Goal: Information Seeking & Learning: Learn about a topic

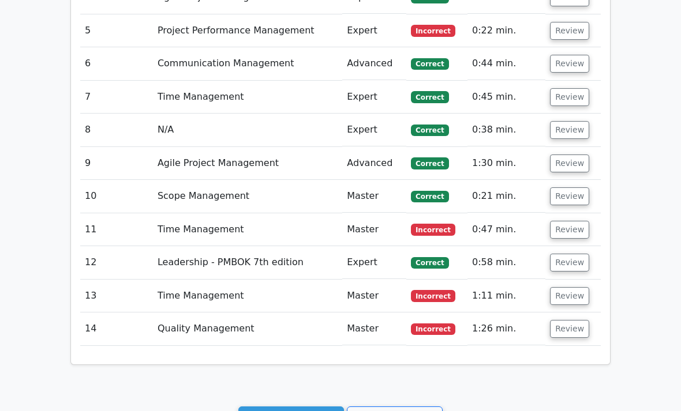
scroll to position [1295, 0]
click at [573, 320] on button "Review" at bounding box center [569, 329] width 39 height 18
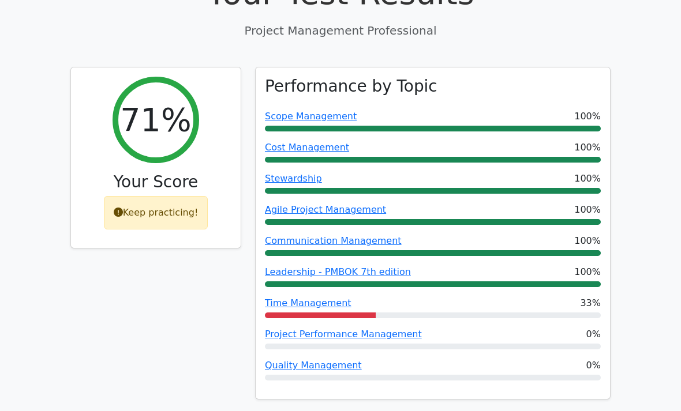
scroll to position [0, 0]
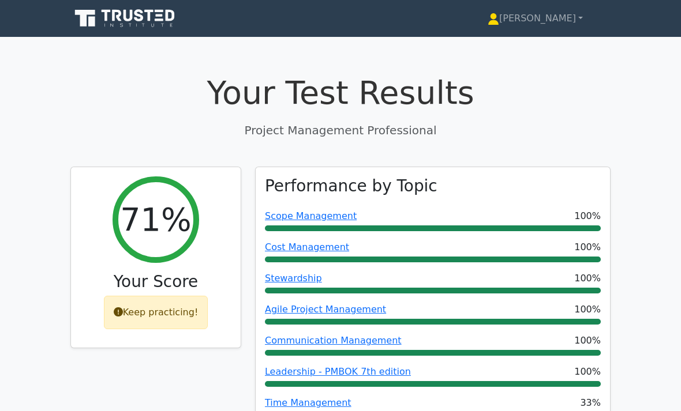
click at [565, 25] on link "[PERSON_NAME]" at bounding box center [535, 18] width 151 height 23
click at [524, 50] on link "Profile" at bounding box center [505, 45] width 91 height 18
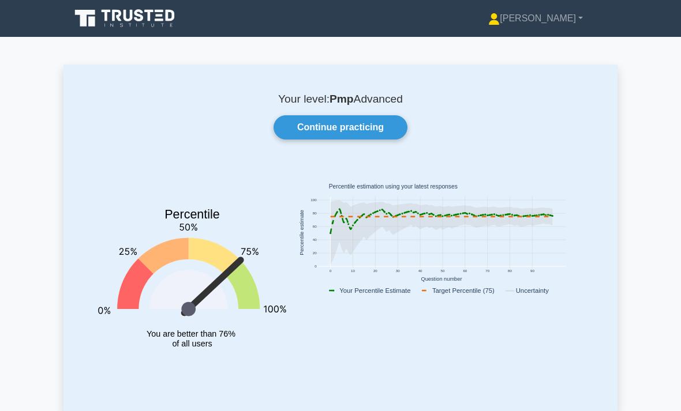
click at [375, 134] on link "Continue practicing" at bounding box center [340, 127] width 134 height 24
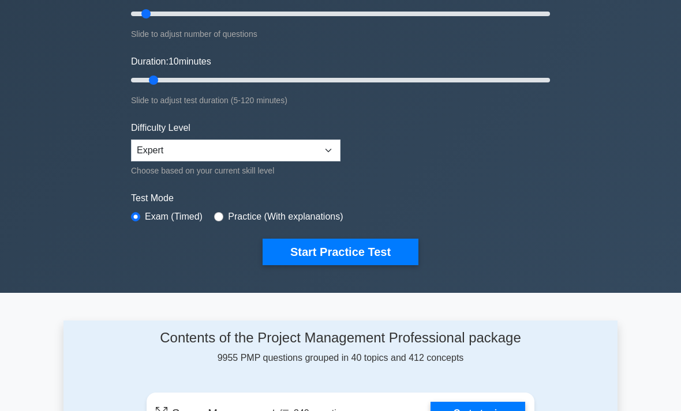
scroll to position [183, 0]
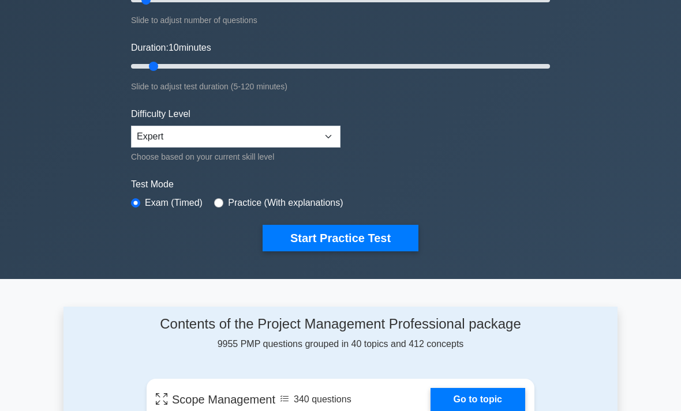
click at [379, 235] on button "Start Practice Test" at bounding box center [341, 238] width 156 height 27
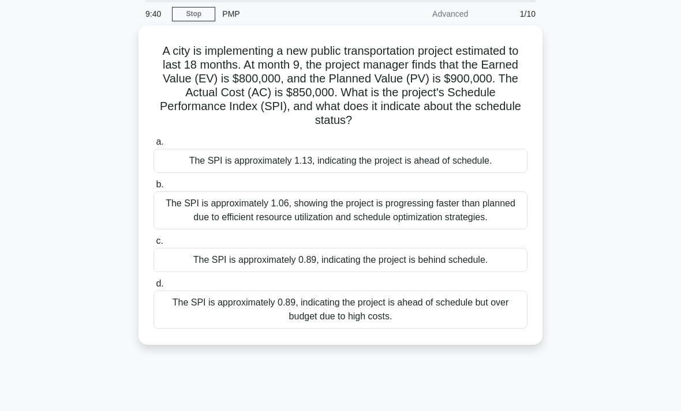
scroll to position [43, 0]
click at [177, 268] on div "The SPI is approximately 0.89, indicating the project is behind schedule." at bounding box center [340, 260] width 374 height 24
click at [153, 245] on input "c. The SPI is approximately 0.89, indicating the project is behind schedule." at bounding box center [153, 241] width 0 height 8
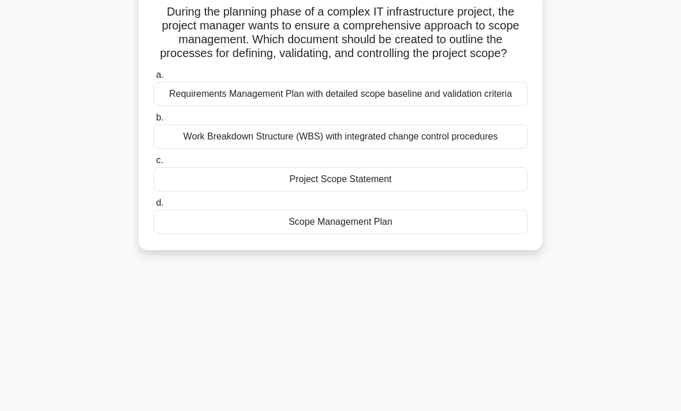
scroll to position [80, 0]
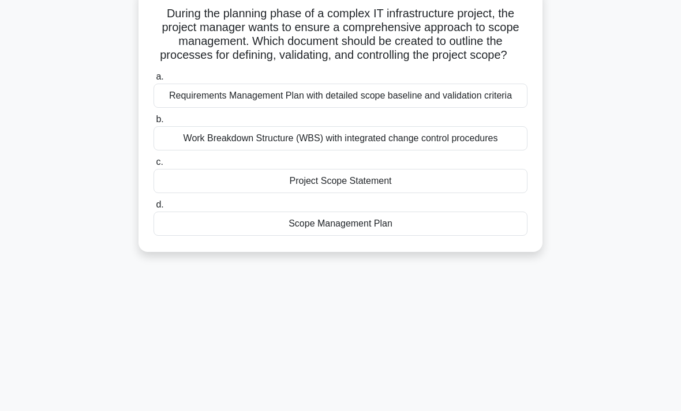
click at [188, 236] on div "Scope Management Plan" at bounding box center [340, 224] width 374 height 24
click at [153, 209] on input "d. Scope Management Plan" at bounding box center [153, 205] width 0 height 8
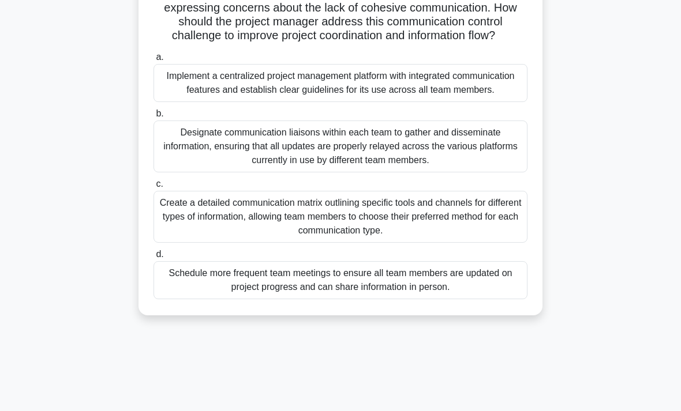
scroll to position [175, 0]
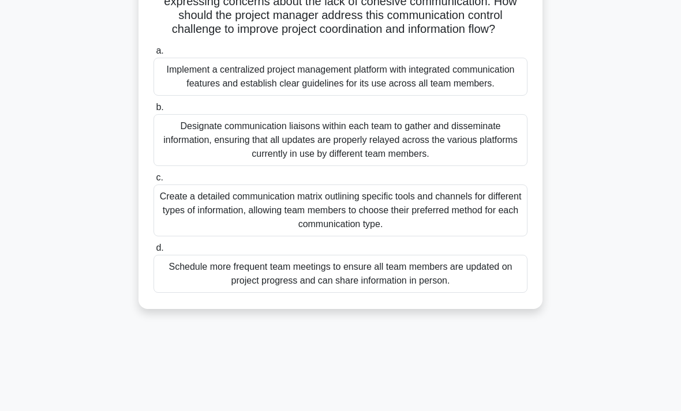
click at [175, 96] on div "Implement a centralized project management platform with integrated communicati…" at bounding box center [340, 77] width 374 height 38
click at [153, 55] on input "a. Implement a centralized project management platform with integrated communic…" at bounding box center [153, 51] width 0 height 8
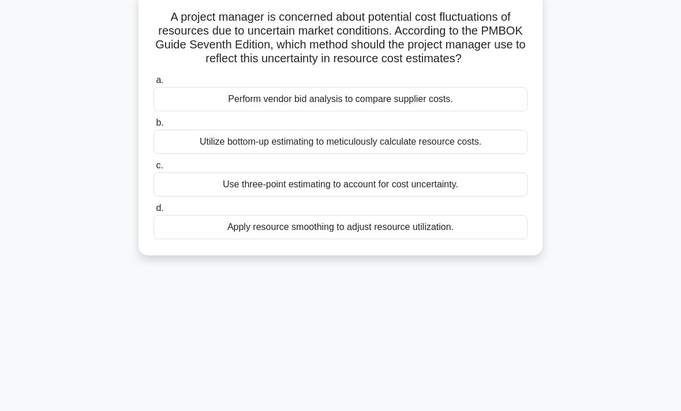
scroll to position [76, 0]
click at [189, 112] on div "Perform vendor bid analysis to compare supplier costs." at bounding box center [340, 100] width 374 height 24
click at [153, 85] on input "a. Perform vendor bid analysis to compare supplier costs." at bounding box center [153, 81] width 0 height 8
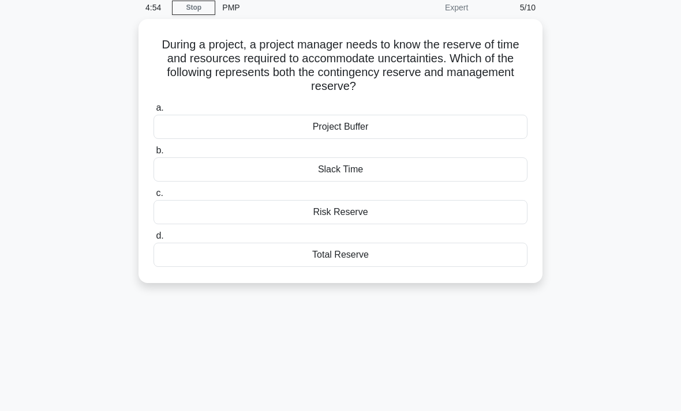
scroll to position [50, 0]
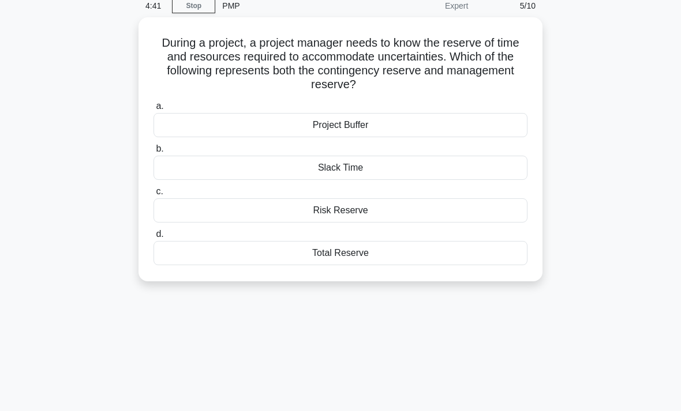
click at [188, 255] on div "Total Reserve" at bounding box center [340, 253] width 374 height 24
click at [153, 238] on input "d. Total Reserve" at bounding box center [153, 235] width 0 height 8
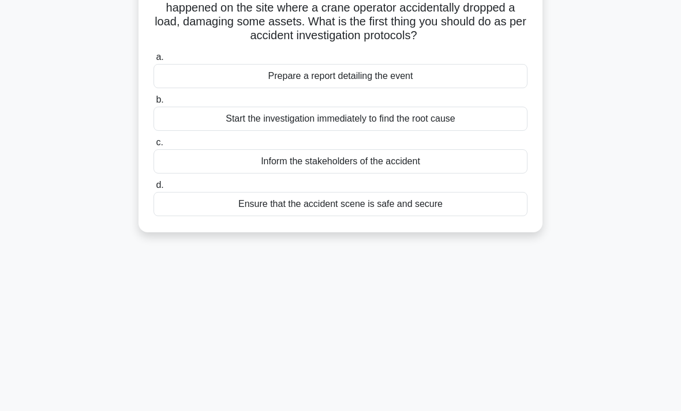
scroll to position [100, 0]
click at [239, 216] on div "Ensure that the accident scene is safe and secure" at bounding box center [340, 204] width 374 height 24
click at [153, 189] on input "d. Ensure that the accident scene is safe and secure" at bounding box center [153, 185] width 0 height 8
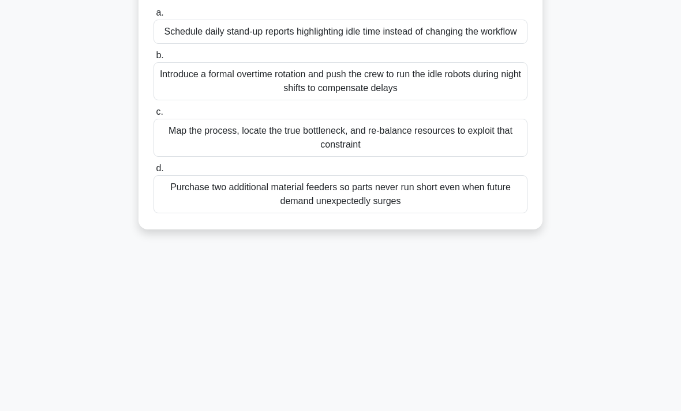
scroll to position [175, 0]
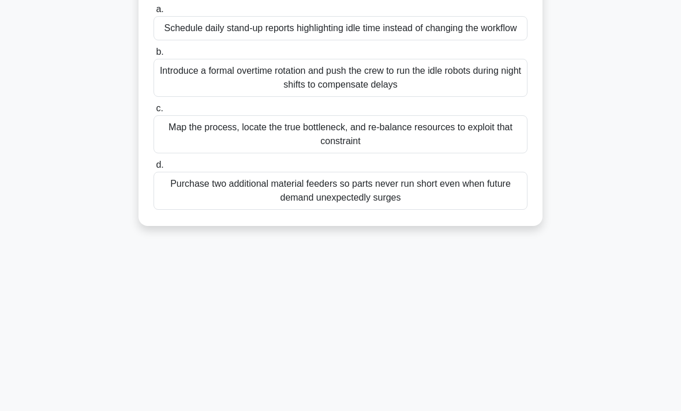
click at [207, 153] on div "Map the process, locate the true bottleneck, and re-balance resources to exploi…" at bounding box center [340, 134] width 374 height 38
click at [153, 113] on input "c. Map the process, locate the true bottleneck, and re-balance resources to exp…" at bounding box center [153, 109] width 0 height 8
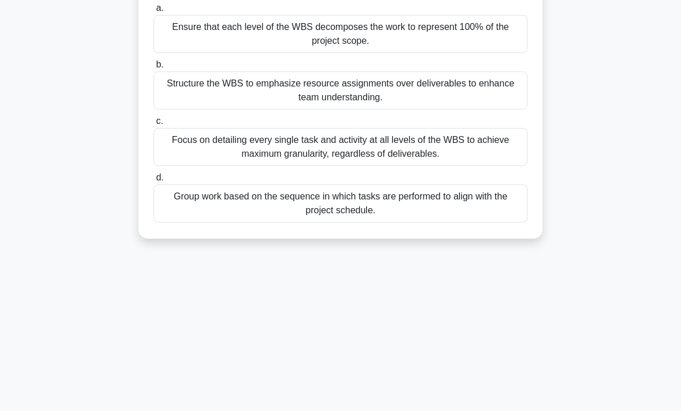
scroll to position [134, 0]
click at [189, 51] on div "Ensure that each level of the WBS decomposes the work to represent 100% of the …" at bounding box center [340, 35] width 374 height 38
click at [153, 13] on input "a. Ensure that each level of the WBS decomposes the work to represent 100% of t…" at bounding box center [153, 9] width 0 height 8
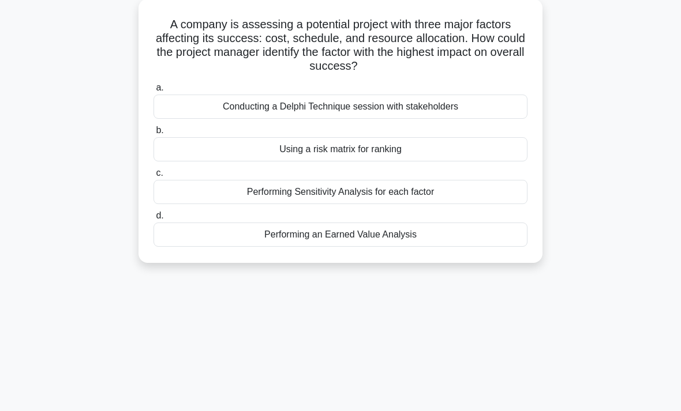
scroll to position [69, 0]
click at [204, 190] on div "Performing Sensitivity Analysis for each factor" at bounding box center [340, 192] width 374 height 24
click at [153, 177] on input "c. Performing Sensitivity Analysis for each factor" at bounding box center [153, 174] width 0 height 8
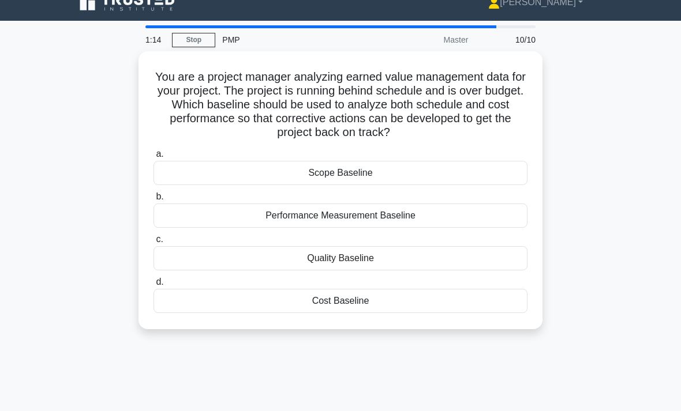
scroll to position [23, 0]
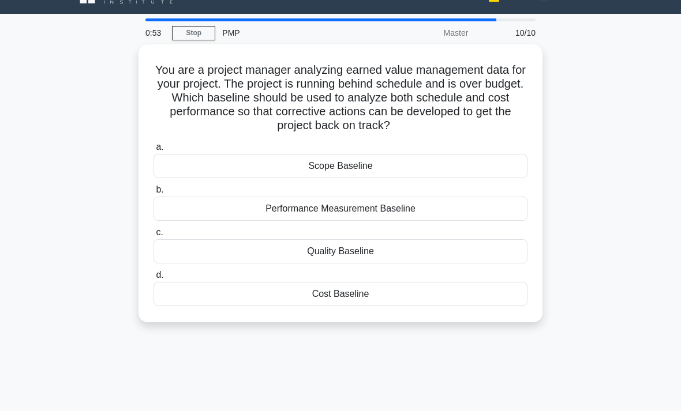
click at [411, 207] on div "Performance Measurement Baseline" at bounding box center [340, 209] width 374 height 24
click at [153, 194] on input "b. Performance Measurement Baseline" at bounding box center [153, 190] width 0 height 8
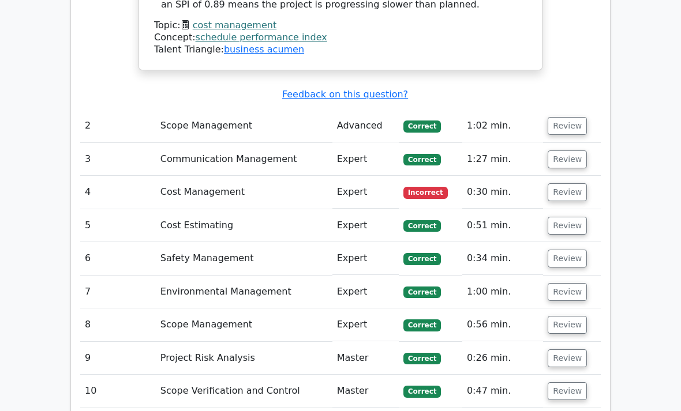
scroll to position [1158, 0]
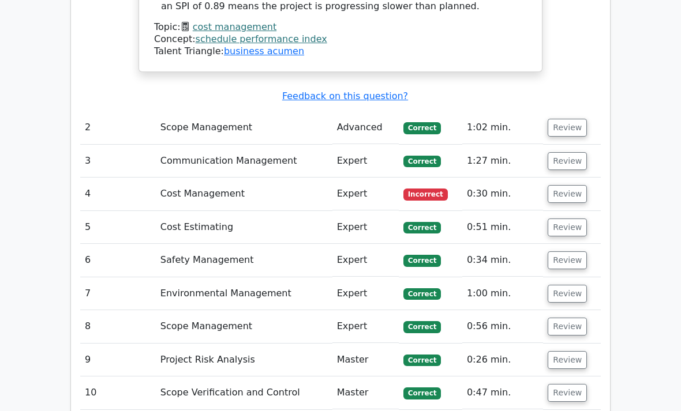
click at [563, 185] on button "Review" at bounding box center [567, 194] width 39 height 18
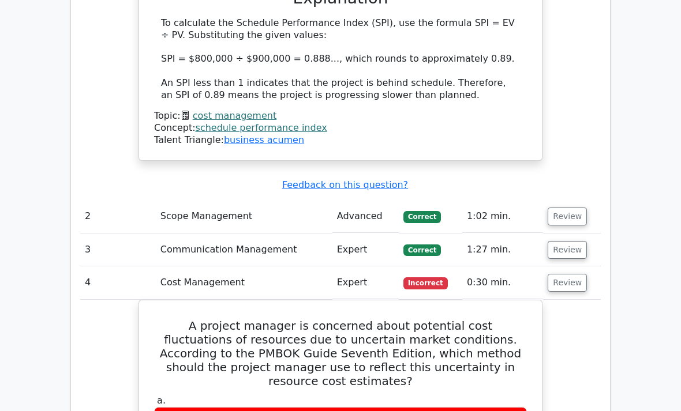
scroll to position [1080, 0]
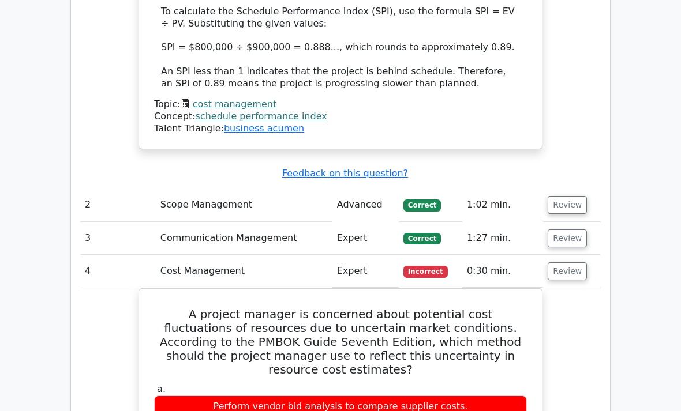
click at [563, 197] on button "Review" at bounding box center [567, 206] width 39 height 18
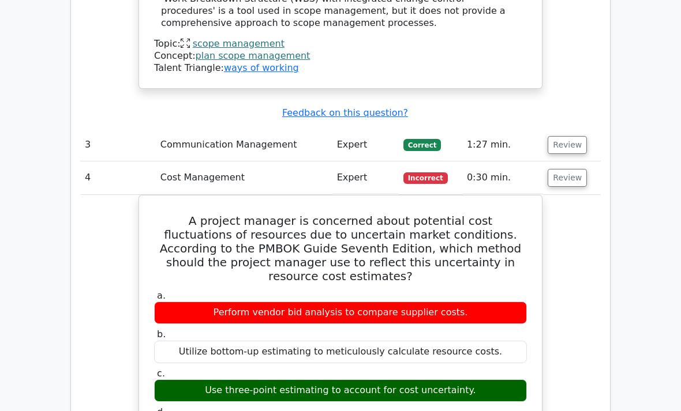
scroll to position [1888, 0]
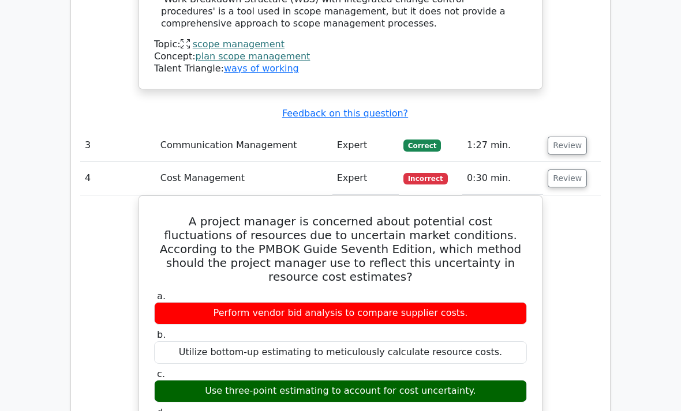
click at [558, 137] on button "Review" at bounding box center [567, 146] width 39 height 18
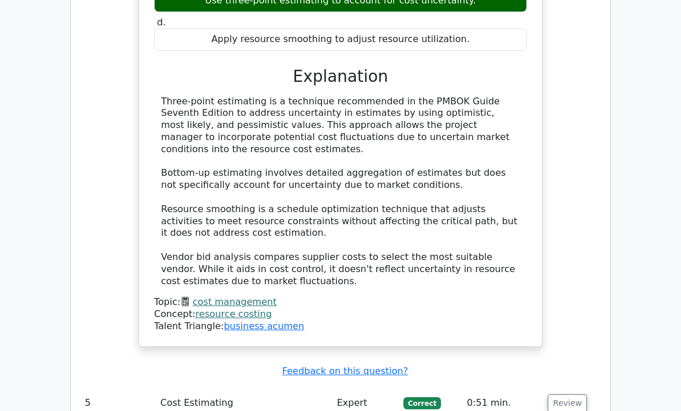
scroll to position [3329, 0]
click at [570, 395] on button "Review" at bounding box center [567, 404] width 39 height 18
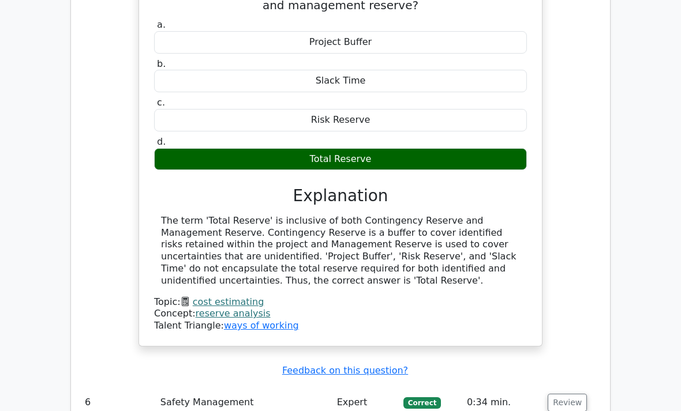
scroll to position [3828, 0]
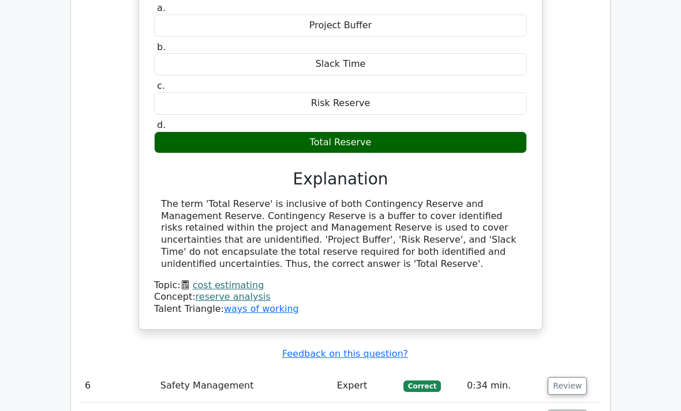
click at [571, 377] on button "Review" at bounding box center [567, 386] width 39 height 18
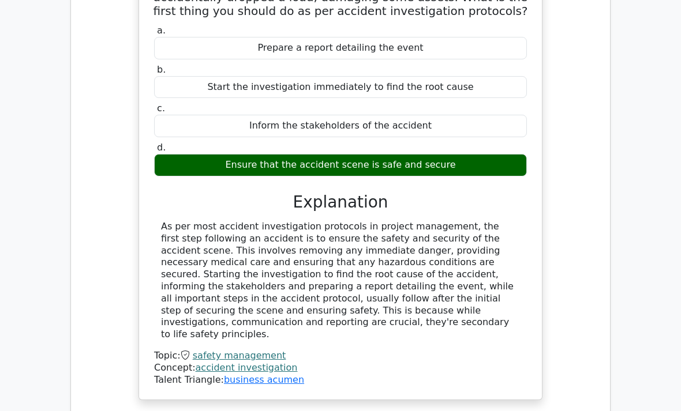
scroll to position [4288, 0]
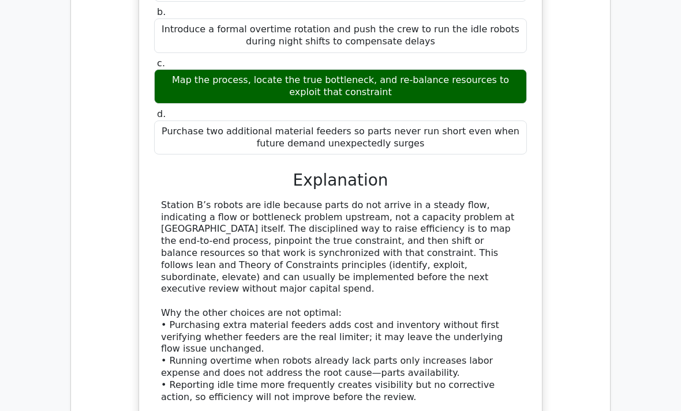
scroll to position [4929, 0]
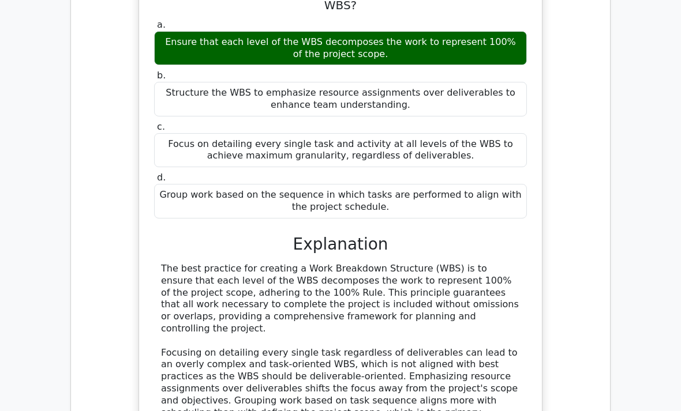
scroll to position [5527, 0]
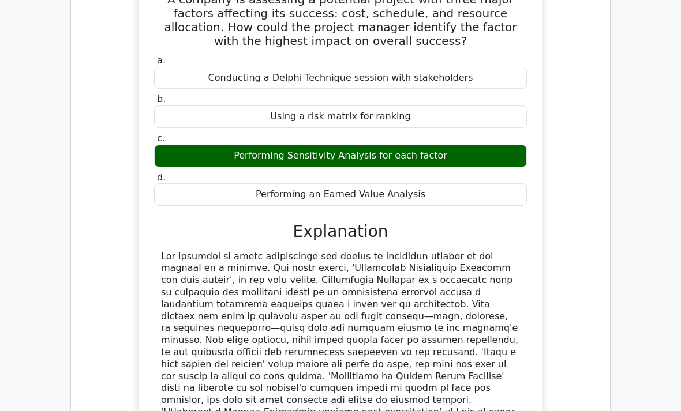
scroll to position [6115, 0]
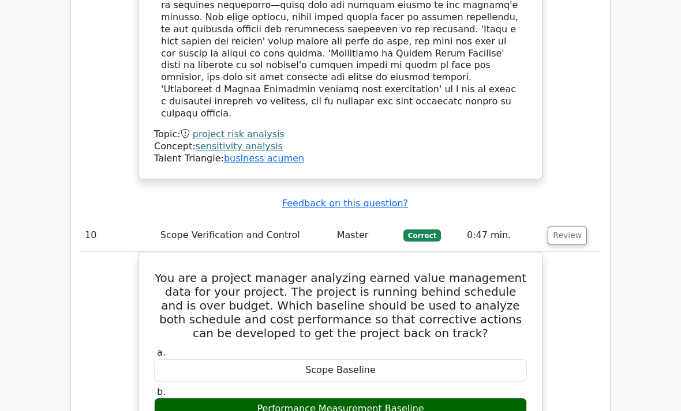
scroll to position [6436, 0]
